Goal: Find specific page/section

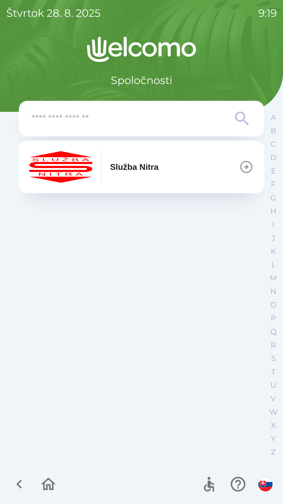
click at [208, 170] on button "Služba Nitra" at bounding box center [142, 167] width 246 height 52
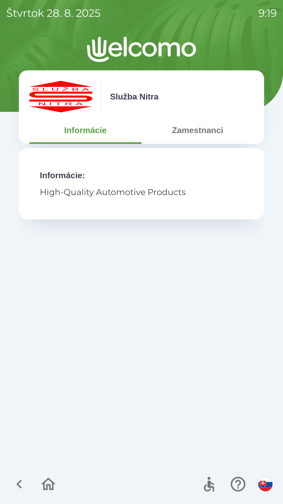
click at [201, 135] on button "Zamestnanci" at bounding box center [198, 130] width 112 height 19
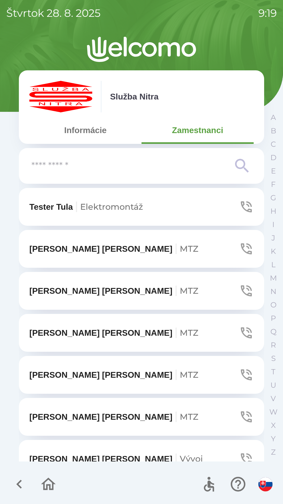
click at [169, 166] on input "text" at bounding box center [130, 166] width 199 height 14
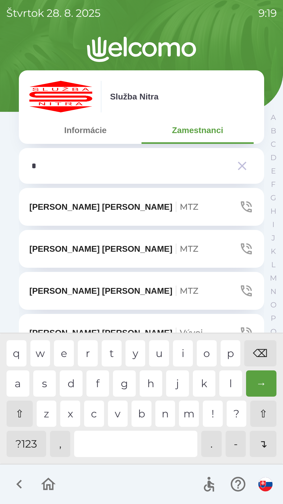
type input "**"
click at [241, 247] on icon "button" at bounding box center [246, 248] width 11 height 11
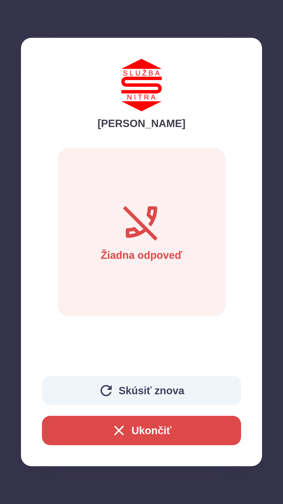
click at [128, 387] on button "Skúsiť znova" at bounding box center [141, 390] width 199 height 29
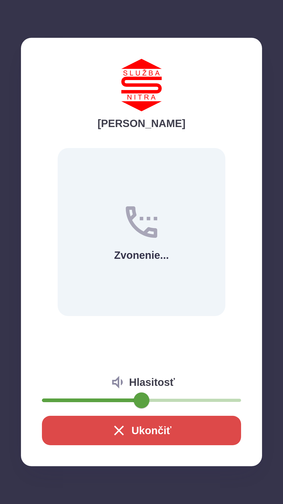
click at [117, 427] on icon "button" at bounding box center [119, 430] width 17 height 17
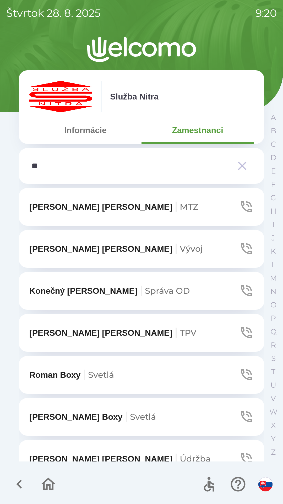
click at [240, 166] on icon "button" at bounding box center [242, 165] width 15 height 15
